Goal: Register for event/course

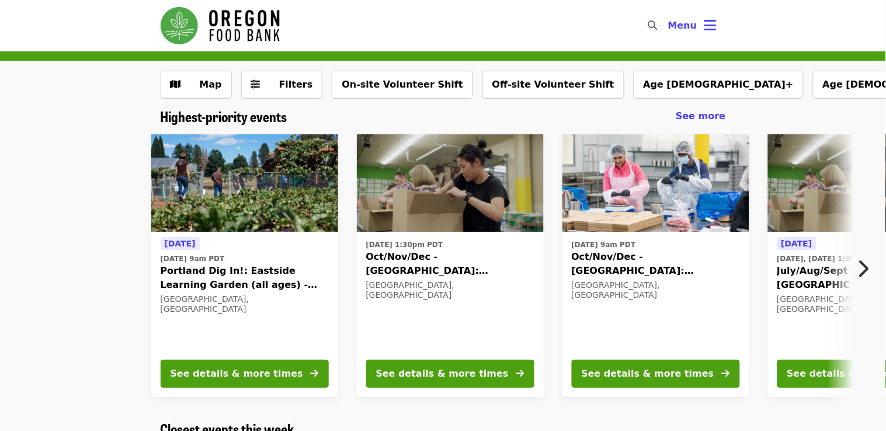
click at [408, 261] on span "Oct/Nov/Dec - [GEOGRAPHIC_DATA]: Repack/Sort (age [DEMOGRAPHIC_DATA]+)" at bounding box center [450, 264] width 168 height 28
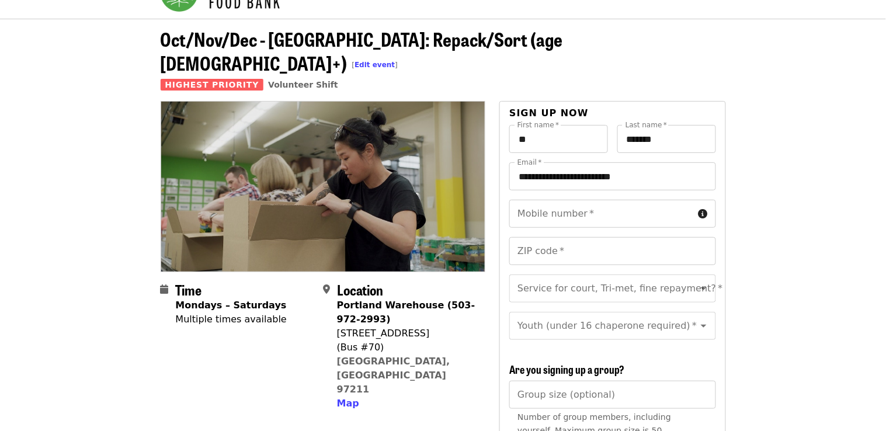
scroll to position [37, 0]
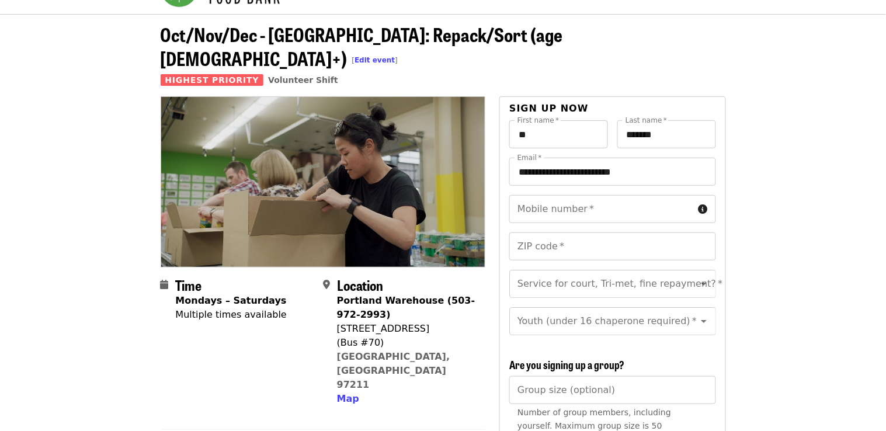
click at [526, 120] on input "**" at bounding box center [558, 134] width 99 height 28
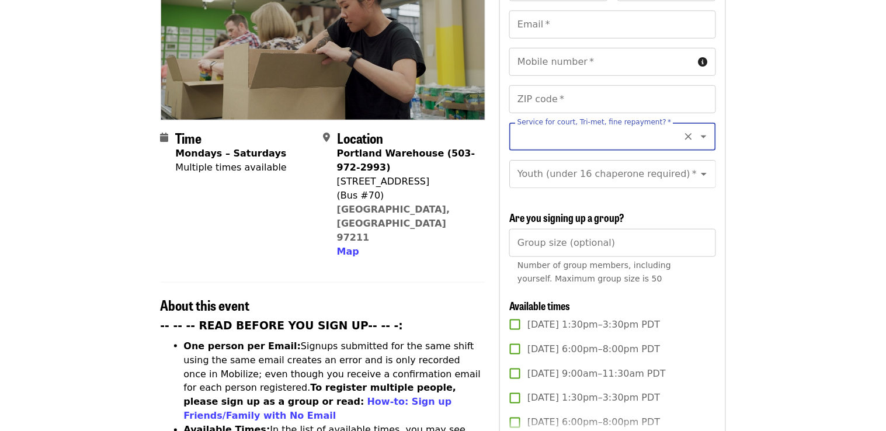
scroll to position [187, 0]
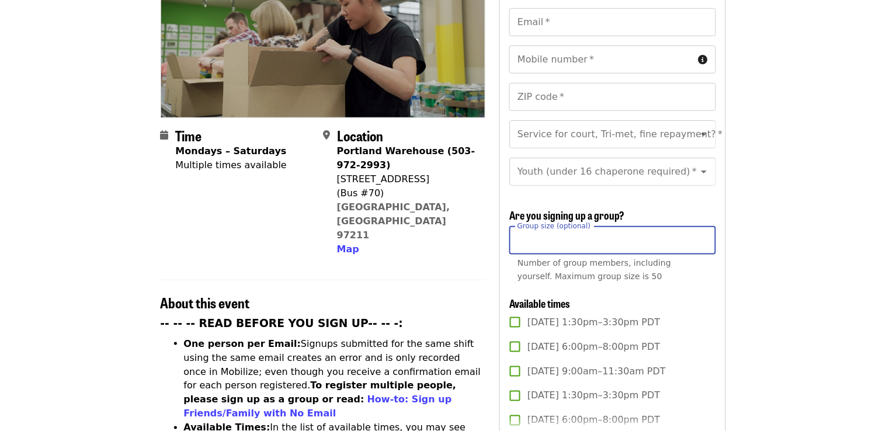
click at [603, 227] on input "Group size (optional)" at bounding box center [612, 241] width 206 height 28
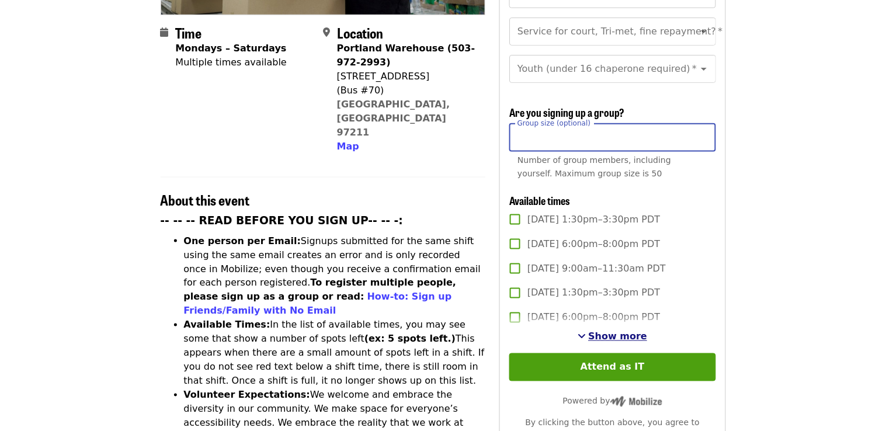
type input "**"
click at [624, 331] on span "Show more" at bounding box center [618, 336] width 59 height 11
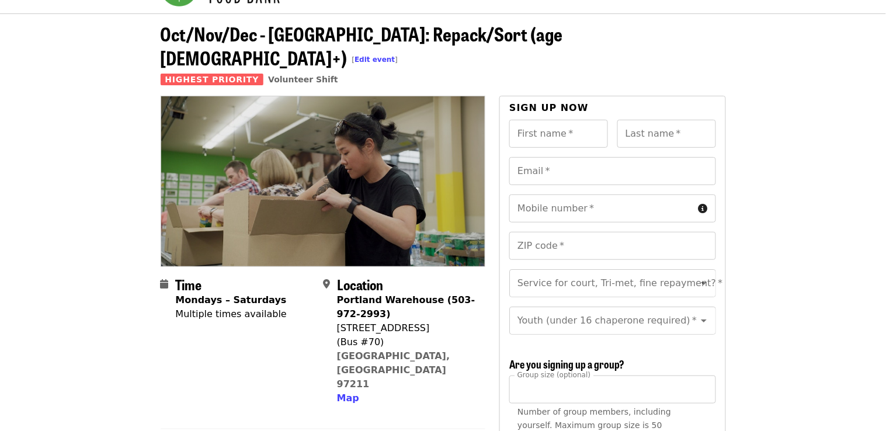
scroll to position [0, 0]
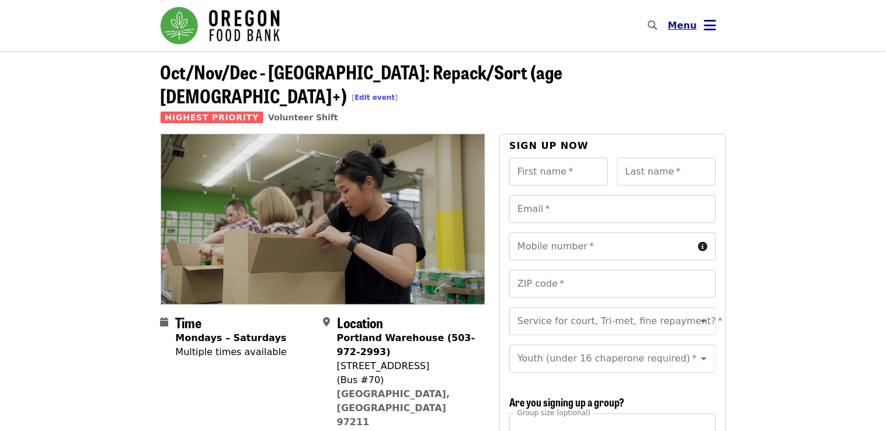
click at [711, 29] on icon "bars icon" at bounding box center [710, 25] width 12 height 17
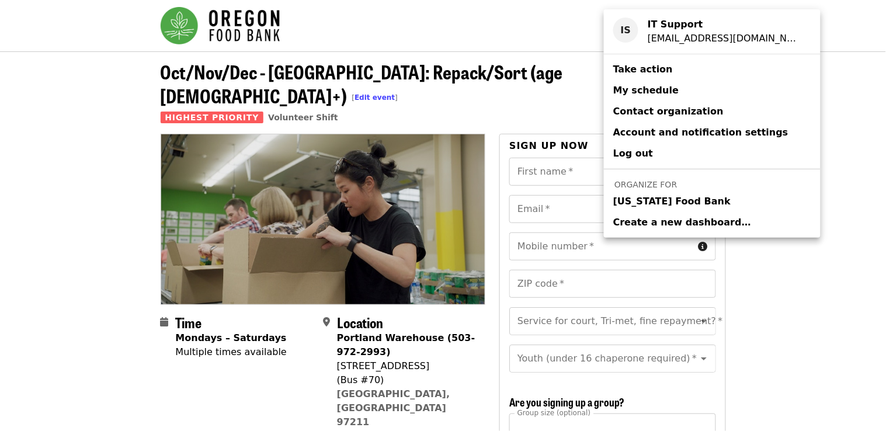
click at [794, 43] on div "Account menu" at bounding box center [443, 215] width 886 height 431
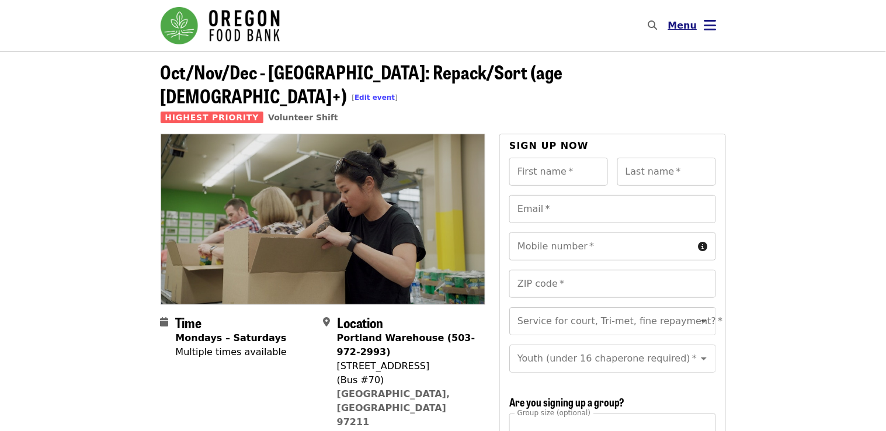
click at [705, 23] on icon "bars icon" at bounding box center [710, 25] width 12 height 17
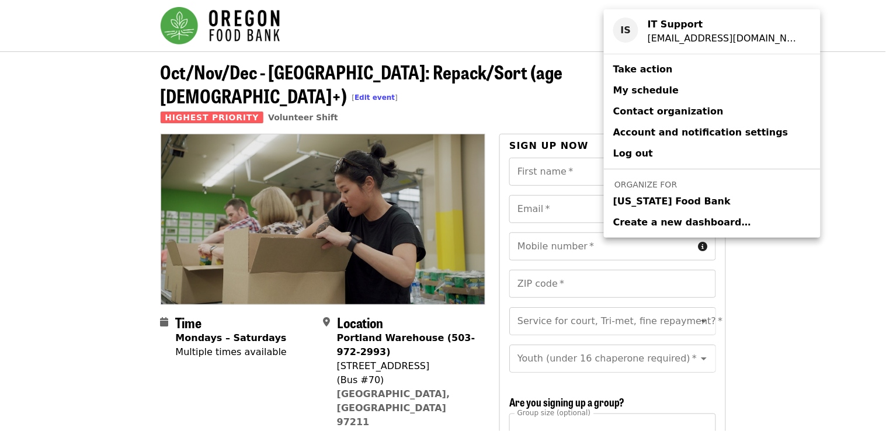
click at [628, 94] on span "My schedule" at bounding box center [645, 90] width 65 height 11
